Goal: Task Accomplishment & Management: Complete application form

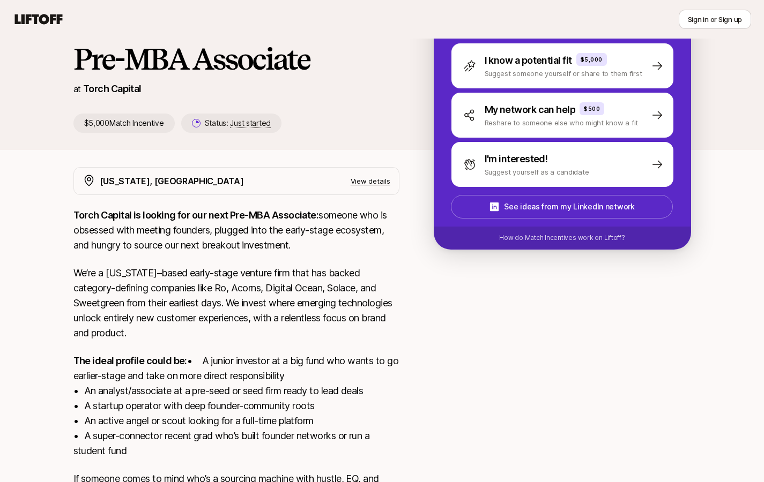
scroll to position [182, 0]
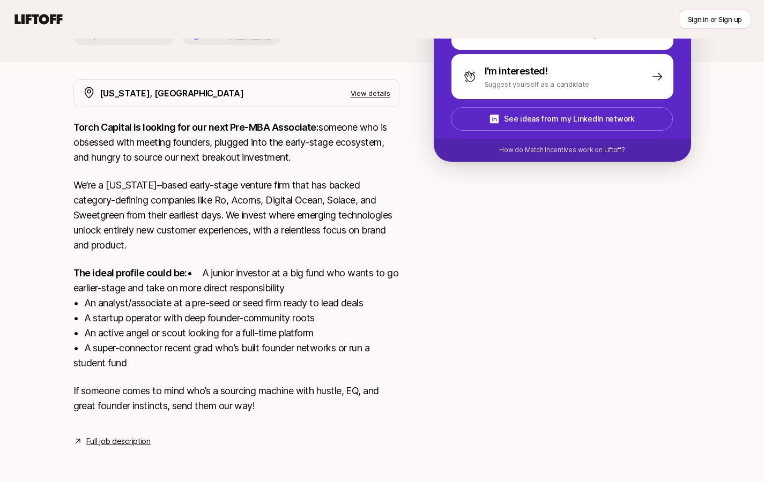
click at [132, 442] on link "Full job description" at bounding box center [118, 441] width 64 height 13
click at [106, 443] on link "Full job description" at bounding box center [118, 441] width 64 height 13
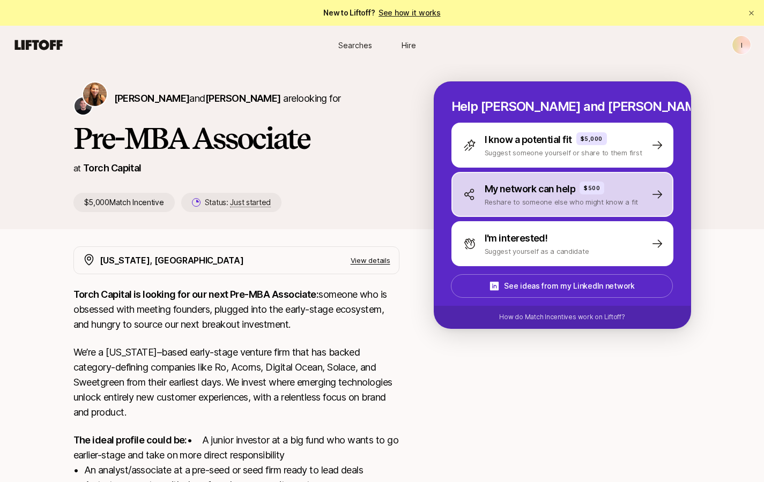
click at [631, 204] on div "My network can help $500 Reshare to someone else who might know a fit" at bounding box center [562, 194] width 222 height 45
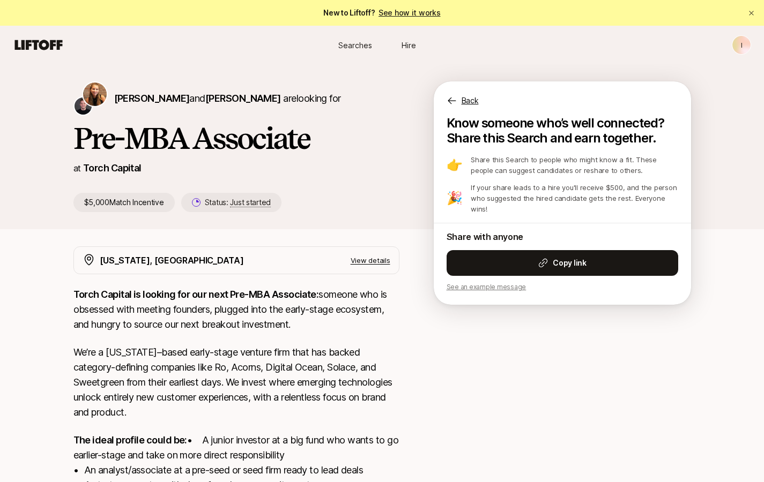
click at [450, 99] on icon at bounding box center [451, 100] width 11 height 11
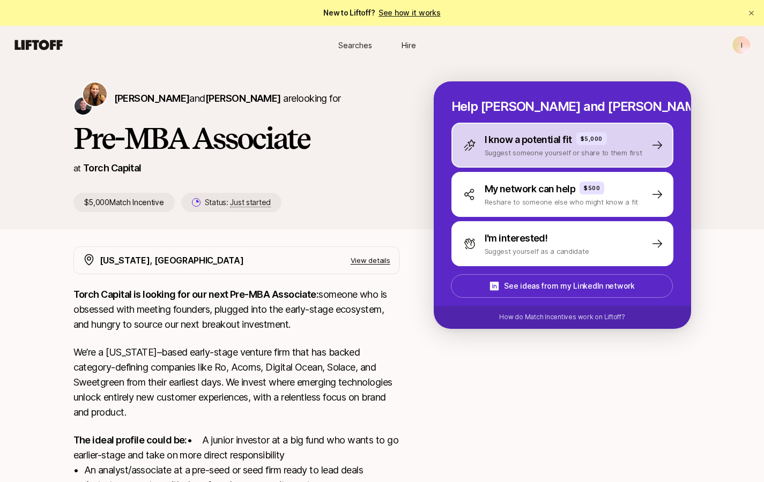
click at [507, 154] on p "Suggest someone yourself or share to them first" at bounding box center [564, 152] width 158 height 11
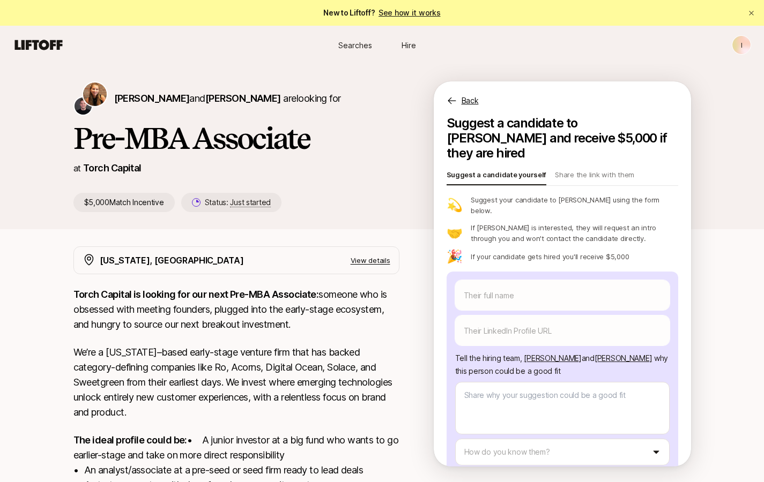
click at [450, 99] on icon at bounding box center [451, 100] width 11 height 11
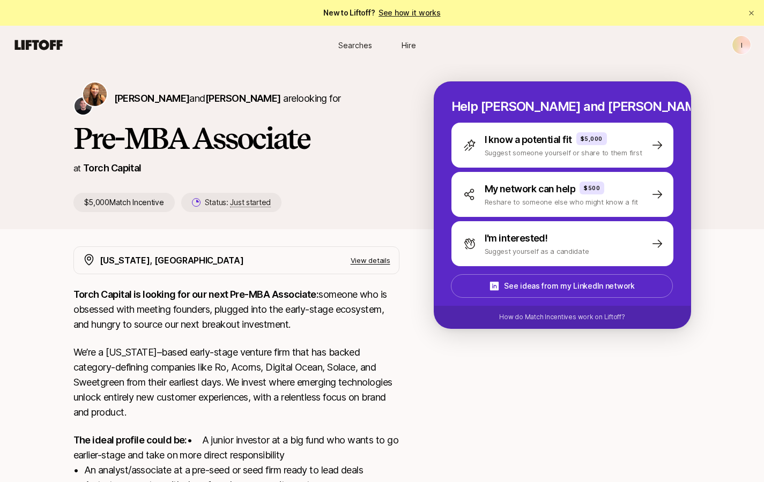
click at [400, 206] on div "[PERSON_NAME] and [PERSON_NAME] are looking for Pre-MBA Associate at Torch Capi…" at bounding box center [253, 146] width 360 height 131
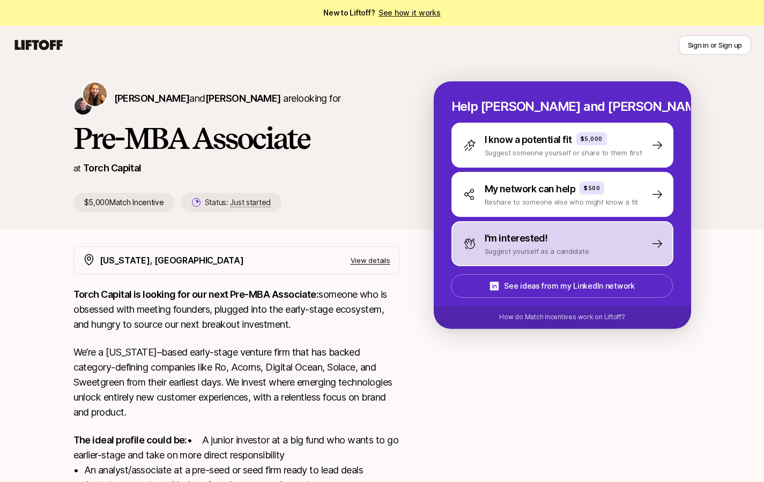
click at [555, 248] on p "Suggest yourself as a candidate" at bounding box center [537, 251] width 105 height 11
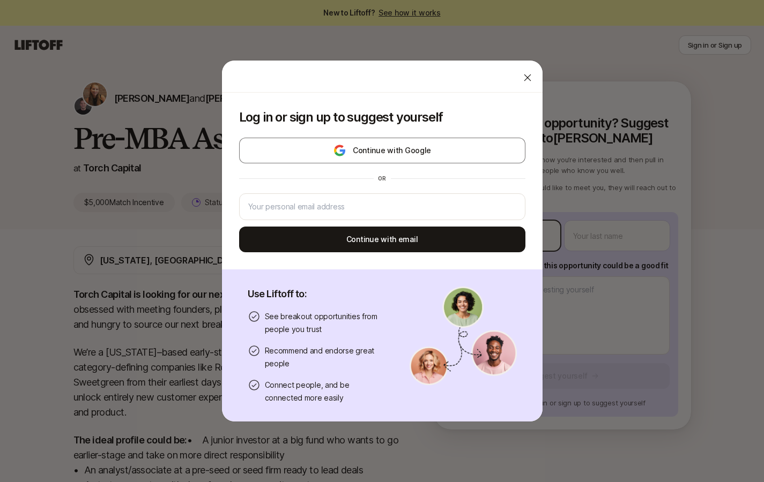
click at [516, 232] on body "New to Liftoff? See how it works Sign in or Sign up Sign in or Sign up [PERSON_…" at bounding box center [382, 241] width 764 height 482
click at [520, 69] on div at bounding box center [527, 77] width 21 height 21
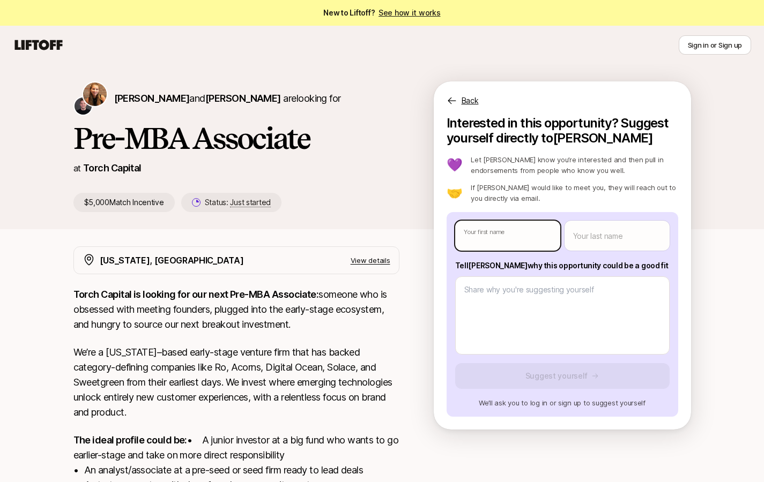
type textarea "x"
click at [504, 229] on body "New to Liftoff? See how it works Sign in or Sign up Sign in or Sign up [PERSON_…" at bounding box center [382, 241] width 764 height 482
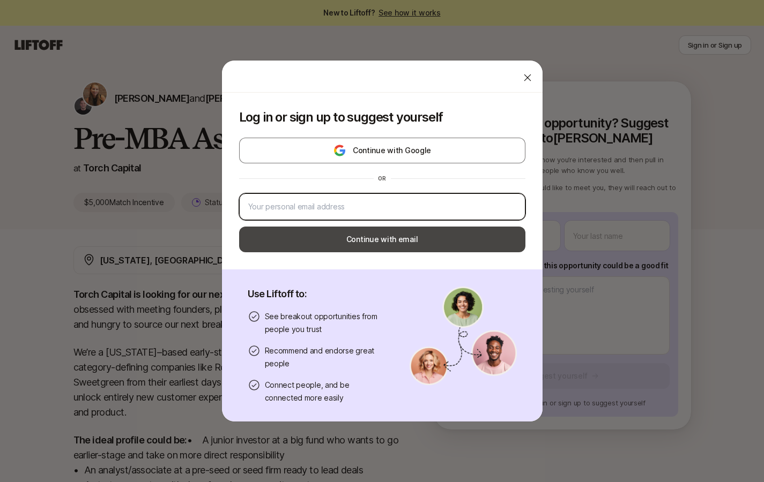
type input "[EMAIL_ADDRESS][DOMAIN_NAME]"
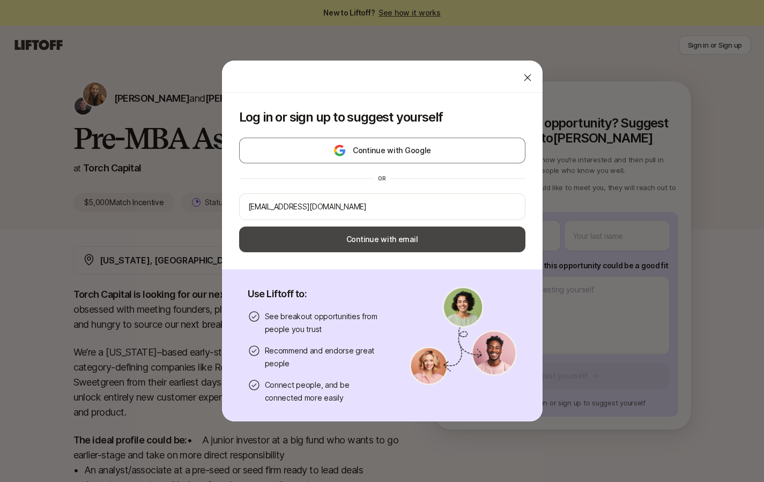
click at [455, 237] on button "Continue with email" at bounding box center [382, 240] width 286 height 26
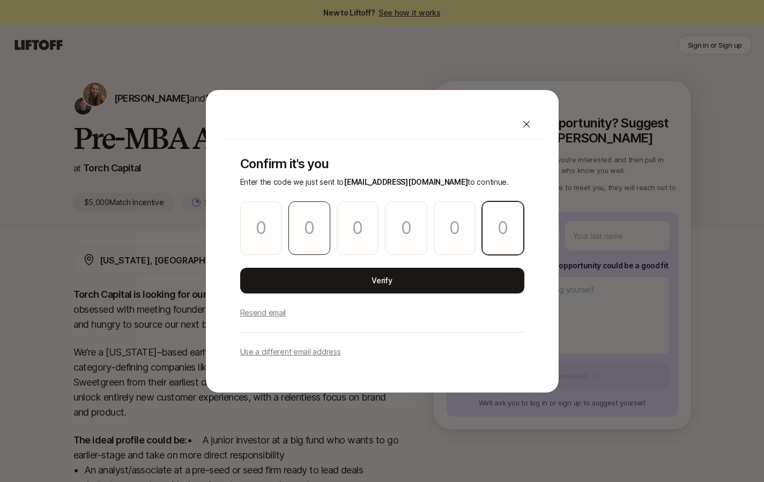
paste input "3"
type input "3"
type input "2"
type input "3"
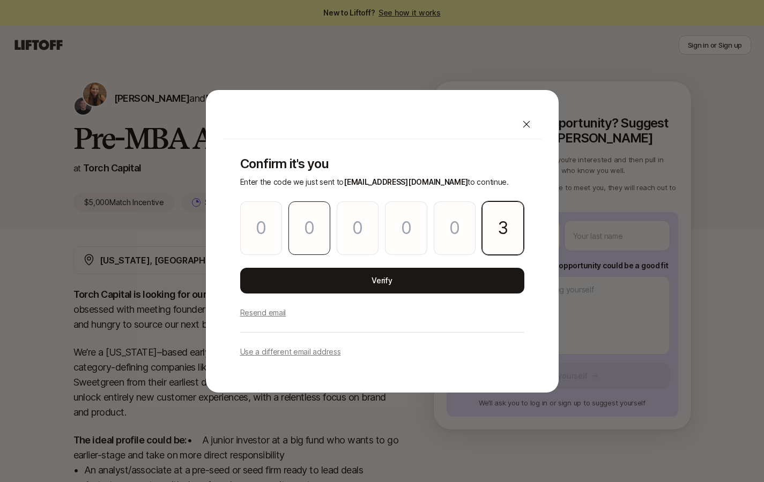
type input "6"
type input "9"
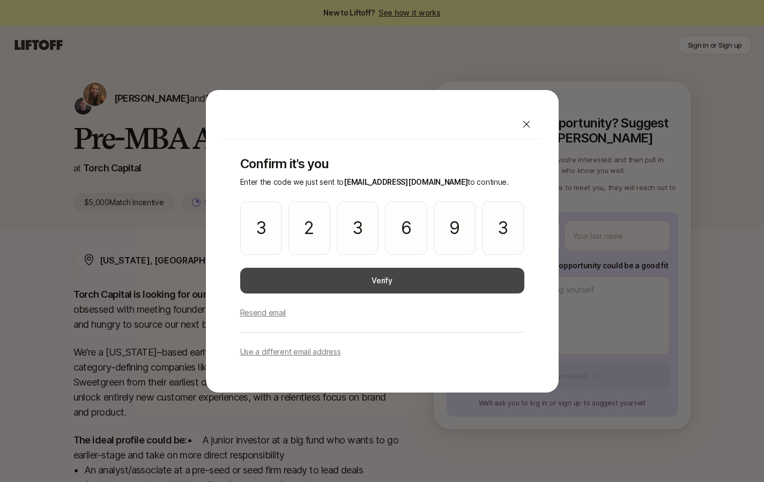
click at [446, 288] on button "Verify" at bounding box center [382, 281] width 284 height 26
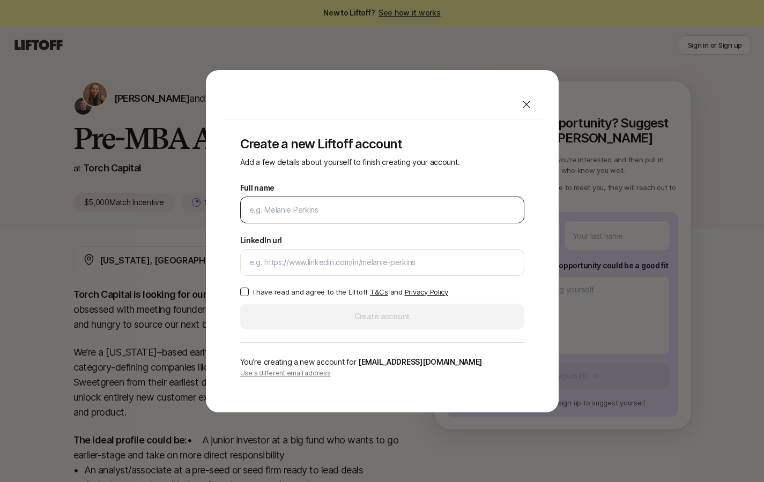
click at [327, 214] on input "Full name" at bounding box center [382, 210] width 266 height 13
type input "[PERSON_NAME]"
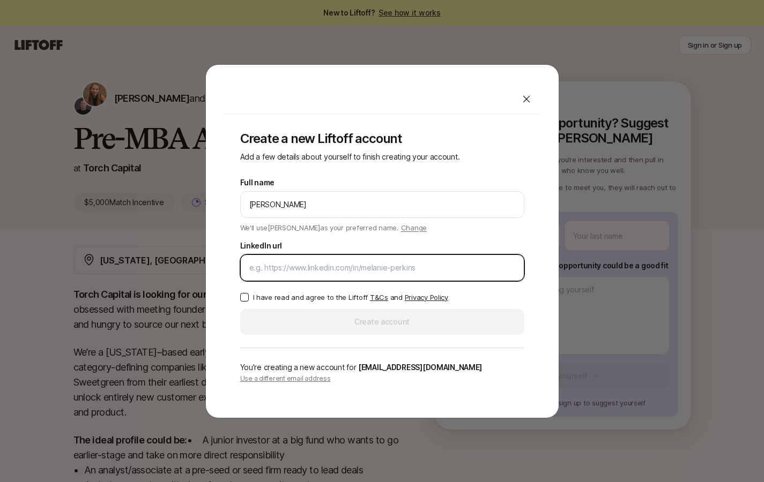
click at [332, 269] on input "LinkedIn url" at bounding box center [382, 268] width 266 height 13
click at [310, 267] on input "LinkedIn url" at bounding box center [382, 268] width 266 height 13
paste input "[URL][DOMAIN_NAME]"
type input "[URL][DOMAIN_NAME]"
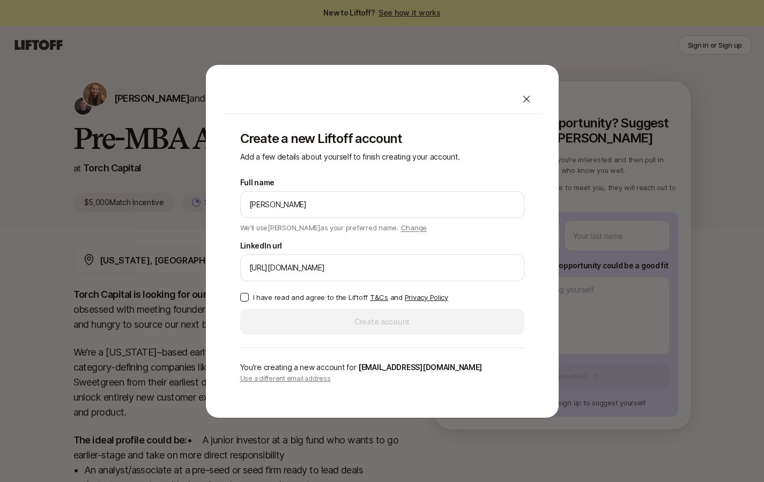
click at [246, 296] on button "I have read and agree to the Liftoff T&Cs and Privacy Policy" at bounding box center [244, 297] width 9 height 9
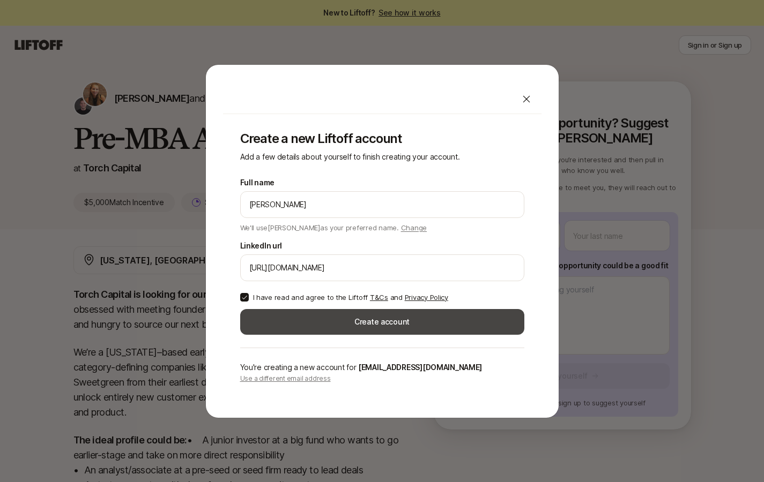
click at [288, 321] on button "Create account" at bounding box center [382, 322] width 284 height 26
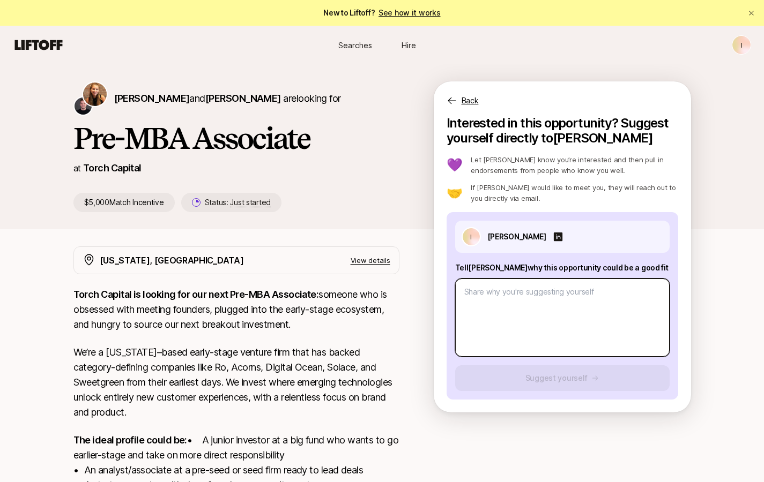
click at [540, 332] on textarea at bounding box center [562, 318] width 214 height 78
click at [539, 312] on textarea "To enrich screen reader interactions, please activate Accessibility in Grammarl…" at bounding box center [562, 318] width 214 height 78
click at [535, 297] on textarea "To enrich screen reader interactions, please activate Accessibility in Grammarl…" at bounding box center [562, 318] width 214 height 78
type textarea "x"
